Goal: Find specific page/section: Find specific page/section

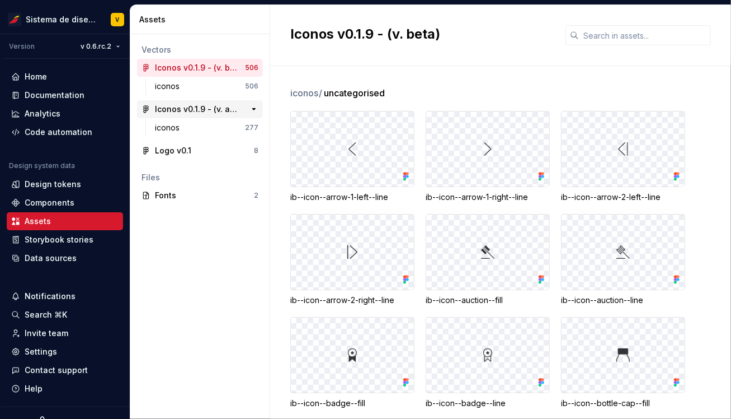
click at [200, 108] on div "Iconos v0.1.9 - (v. actual)" at bounding box center [196, 109] width 83 height 11
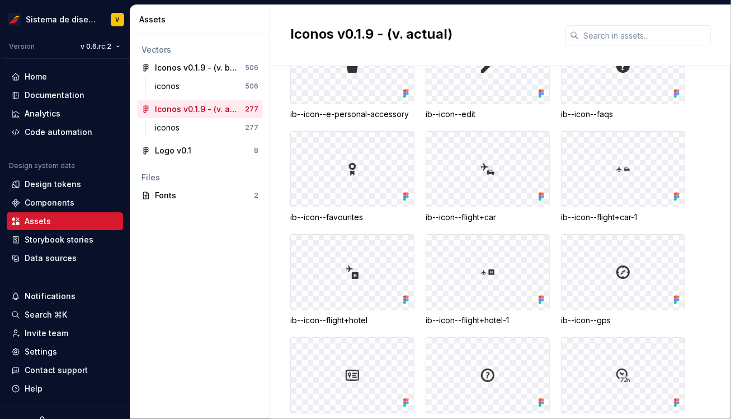
scroll to position [1011, 0]
drag, startPoint x: 328, startPoint y: 214, endPoint x: 379, endPoint y: 215, distance: 51.5
click at [379, 215] on div "ib--icon--favourites" at bounding box center [352, 215] width 124 height 11
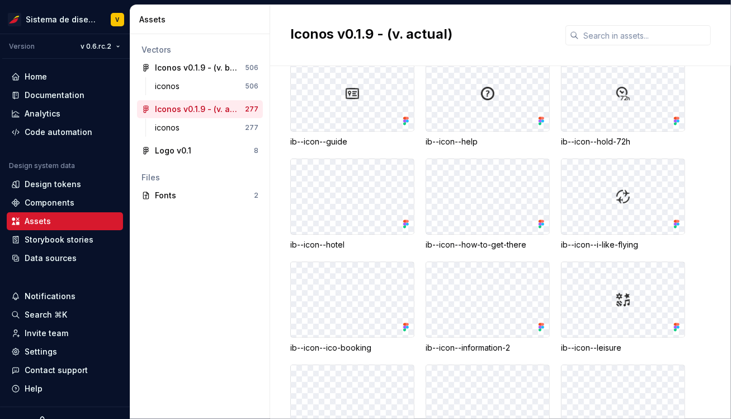
scroll to position [1292, 0]
click at [487, 298] on img at bounding box center [487, 298] width 13 height 13
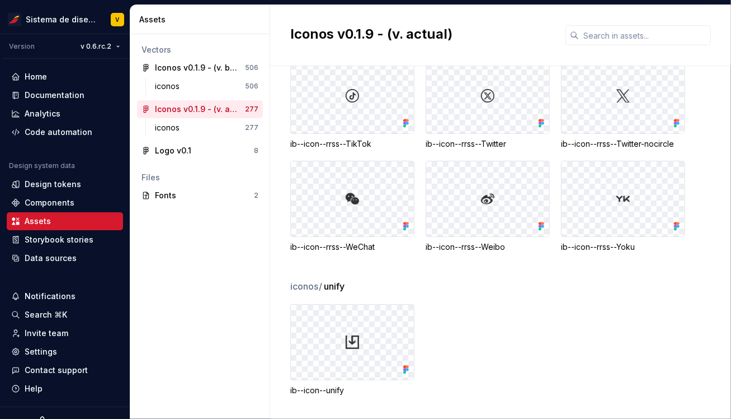
scroll to position [10713, 0]
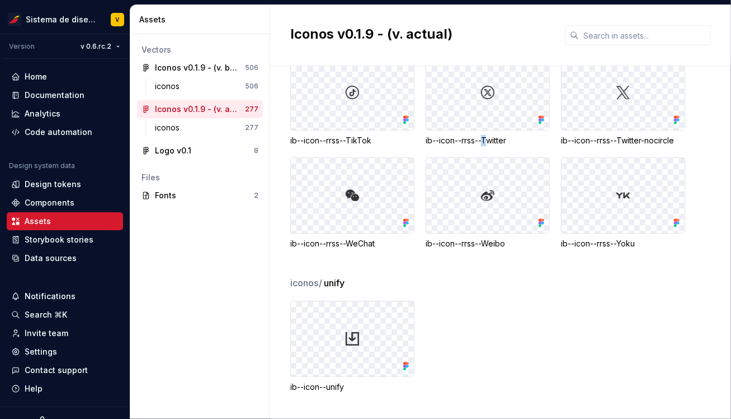
click at [487, 140] on div "ib--icon--rrss--Twitter" at bounding box center [488, 140] width 124 height 11
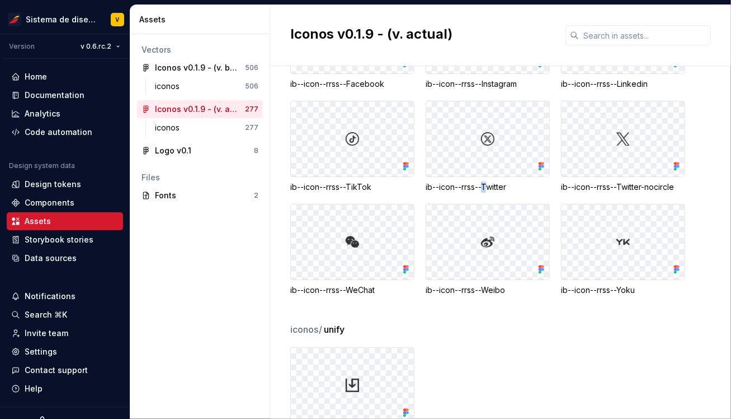
scroll to position [10661, 0]
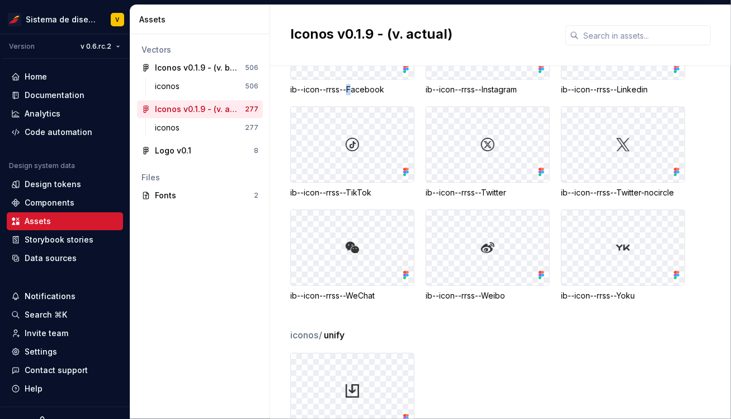
click at [354, 92] on div "ib--icon--rrss--Facebook" at bounding box center [352, 89] width 124 height 11
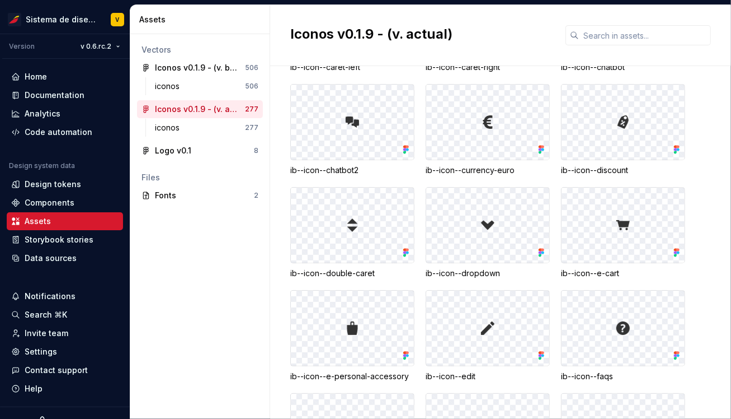
scroll to position [689, 0]
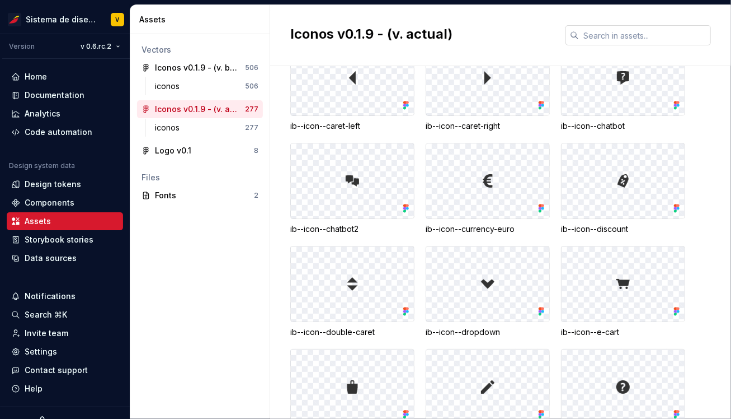
click at [602, 30] on input "text" at bounding box center [645, 35] width 132 height 20
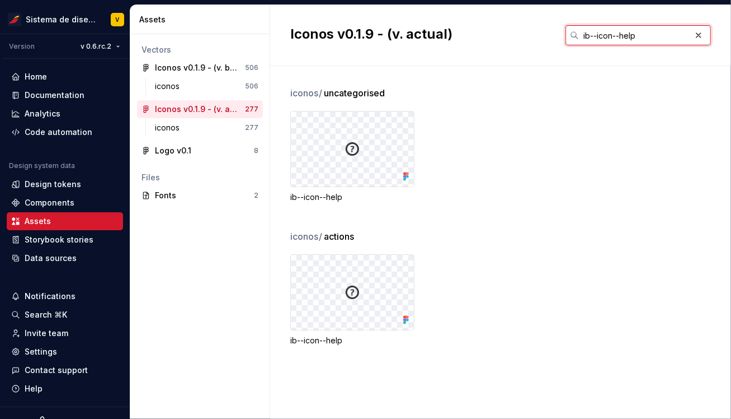
type input "ib--icon--help"
drag, startPoint x: 291, startPoint y: 196, endPoint x: 359, endPoint y: 196, distance: 68.3
click at [360, 196] on div "ib--icon--help" at bounding box center [352, 196] width 124 height 11
drag, startPoint x: 323, startPoint y: 91, endPoint x: 389, endPoint y: 91, distance: 66.0
click at [390, 91] on div "iconos / uncategorised" at bounding box center [510, 92] width 441 height 13
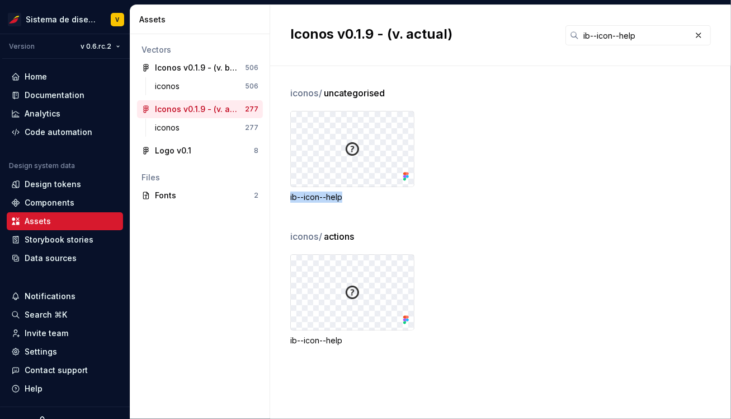
drag, startPoint x: 290, startPoint y: 195, endPoint x: 358, endPoint y: 196, distance: 67.7
click at [358, 196] on div "ib--icon--help" at bounding box center [352, 196] width 124 height 11
